Goal: Find specific page/section: Find specific page/section

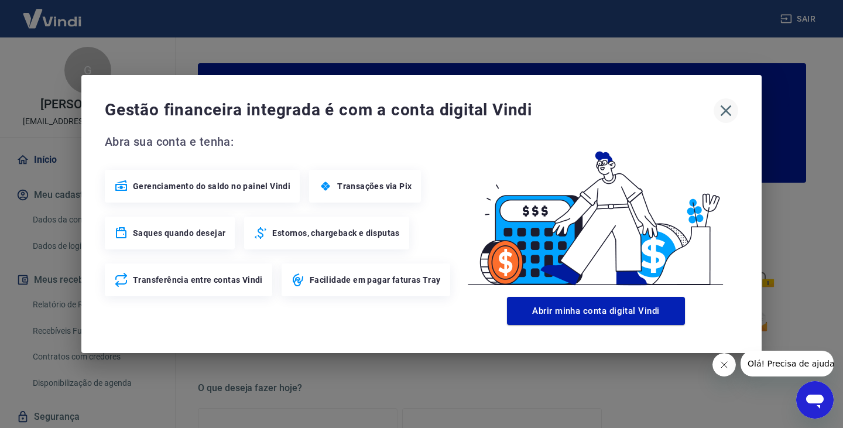
click at [716, 114] on button "button" at bounding box center [726, 110] width 25 height 25
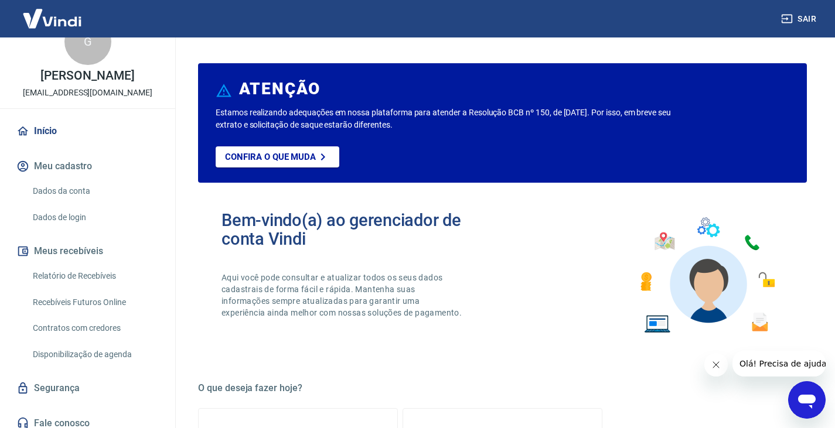
scroll to position [49, 0]
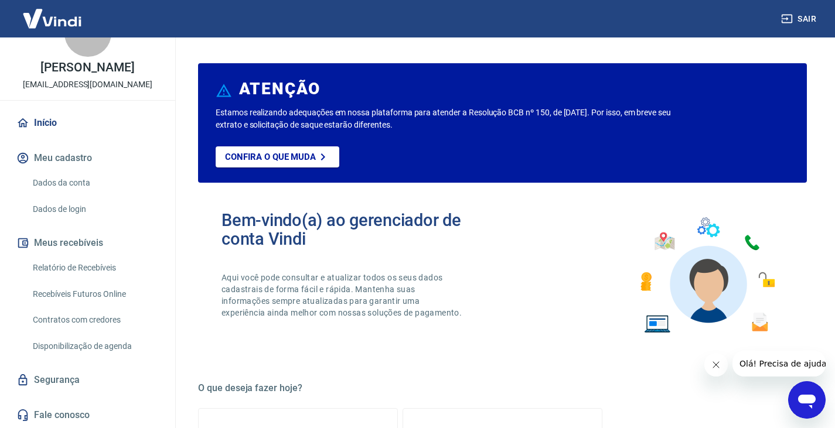
click at [86, 265] on link "Relatório de Recebíveis" at bounding box center [94, 268] width 133 height 24
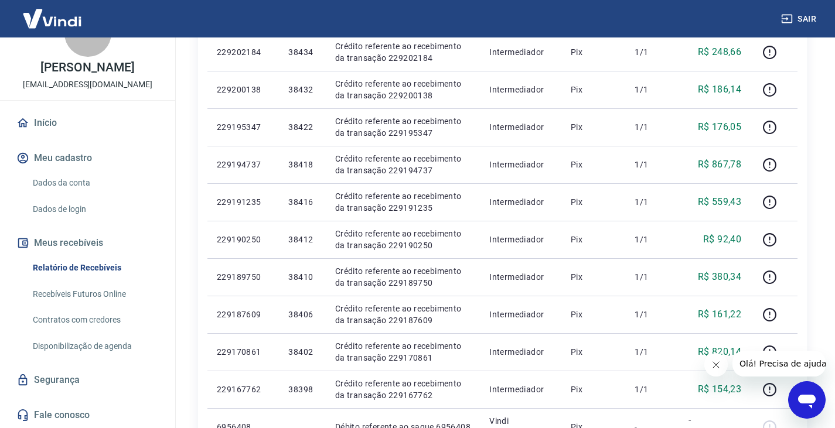
scroll to position [410, 0]
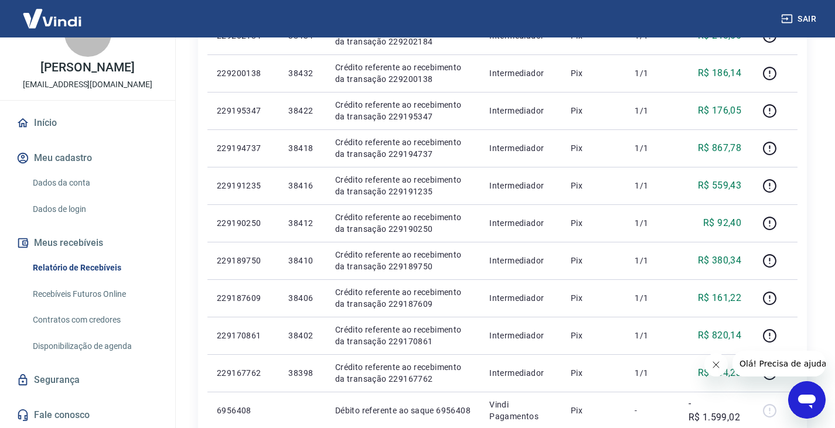
click at [88, 265] on link "Relatório de Recebíveis" at bounding box center [94, 268] width 133 height 24
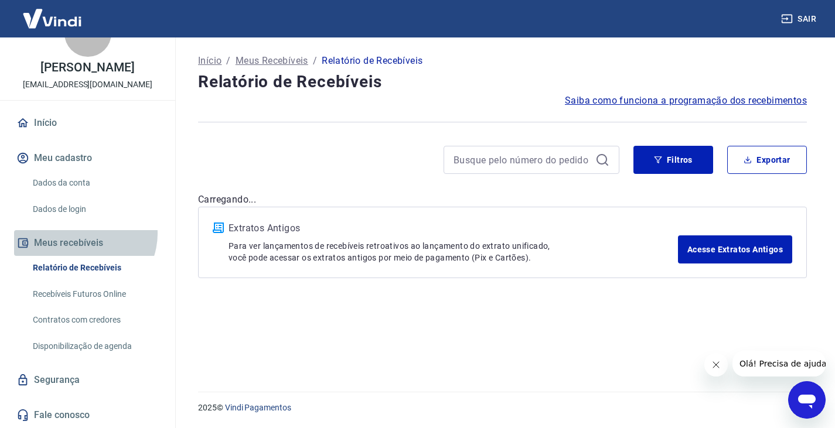
click at [84, 234] on button "Meus recebíveis" at bounding box center [87, 243] width 147 height 26
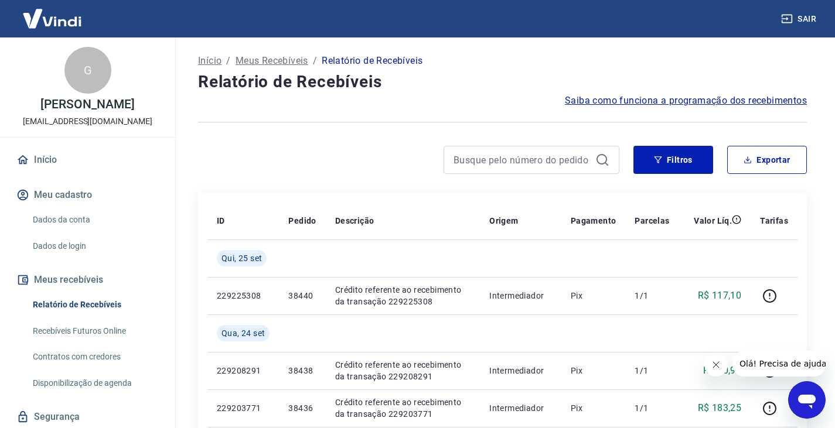
click at [56, 18] on img at bounding box center [52, 19] width 76 height 36
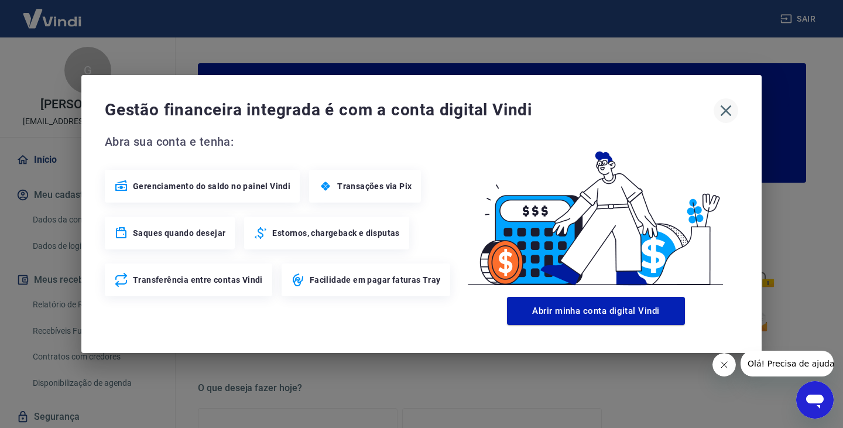
click at [730, 109] on icon "button" at bounding box center [726, 110] width 19 height 19
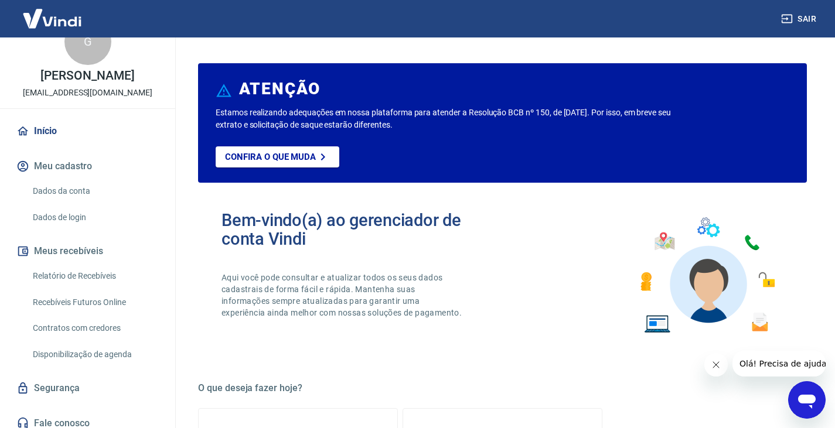
scroll to position [49, 0]
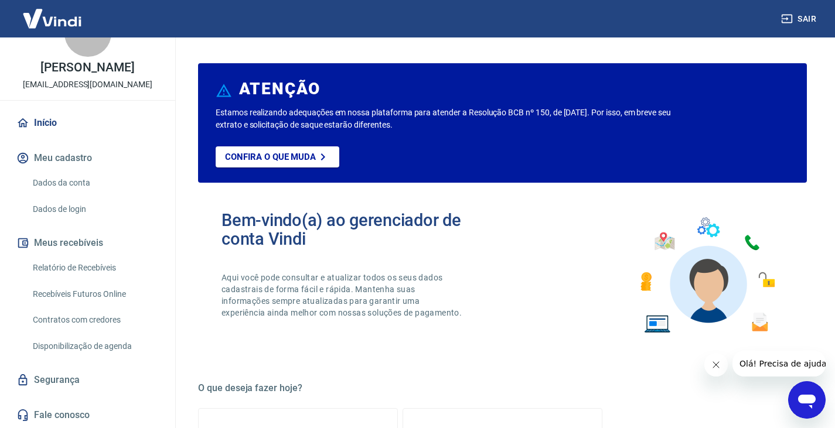
click at [49, 119] on link "Início" at bounding box center [87, 123] width 147 height 26
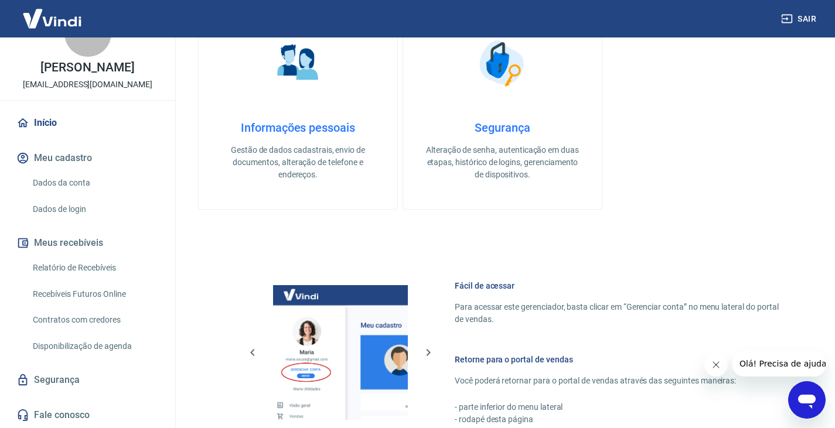
scroll to position [410, 0]
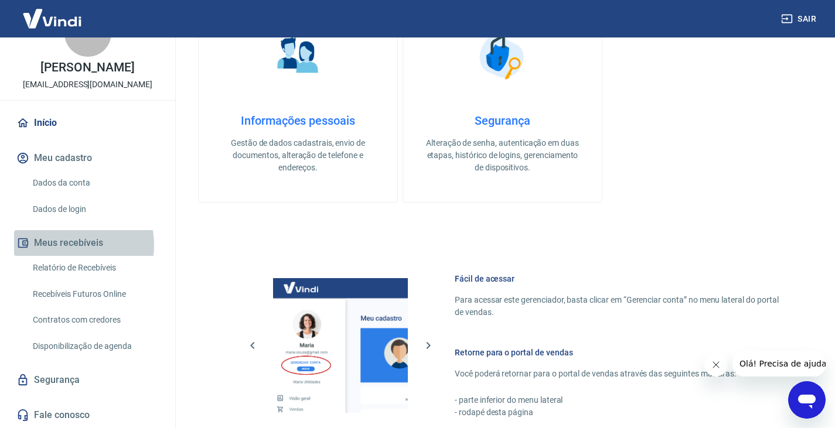
click at [63, 245] on button "Meus recebíveis" at bounding box center [87, 243] width 147 height 26
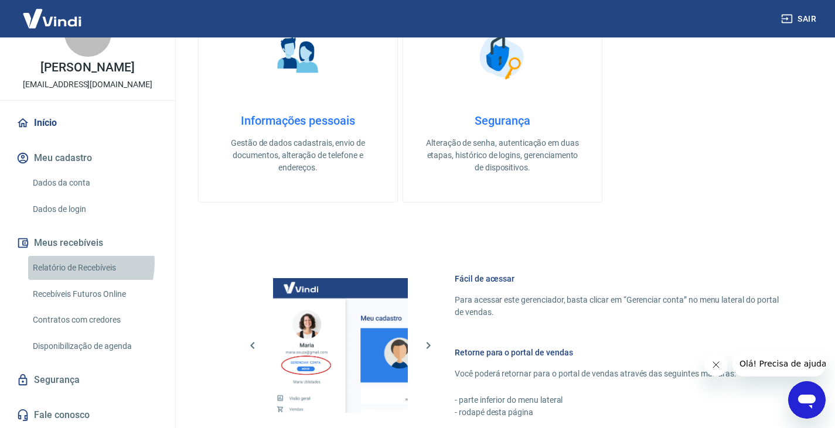
click at [72, 263] on link "Relatório de Recebíveis" at bounding box center [94, 268] width 133 height 24
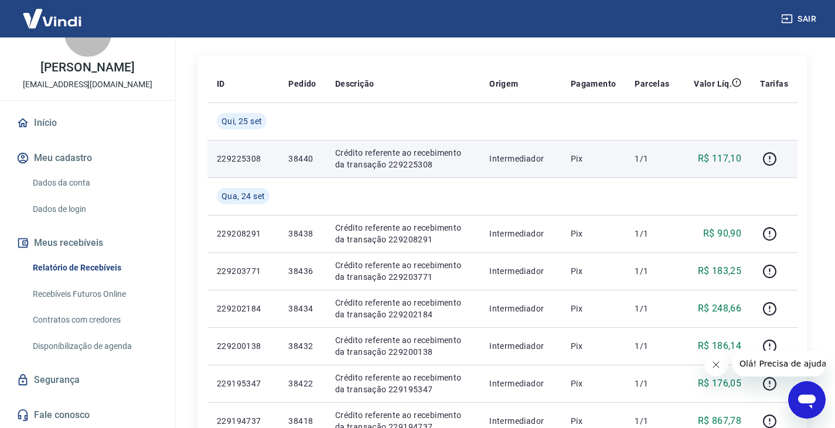
scroll to position [117, 0]
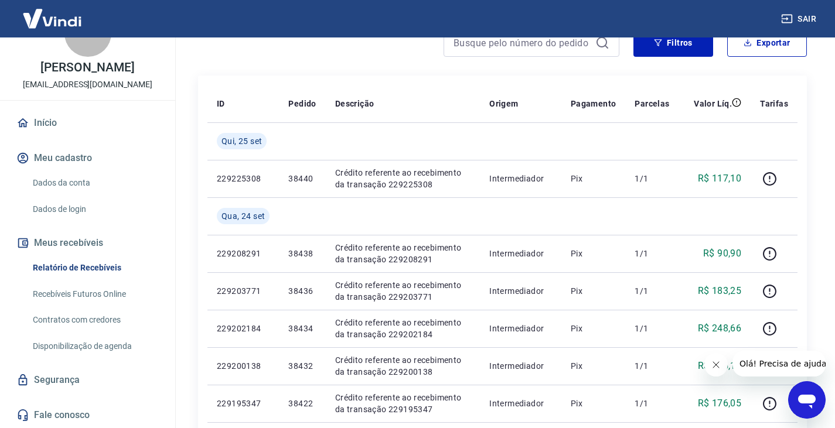
click at [93, 292] on link "Recebíveis Futuros Online" at bounding box center [94, 294] width 133 height 24
